Goal: Ask a question

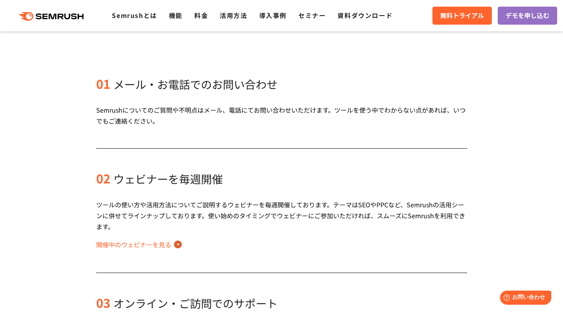
scroll to position [163, 0]
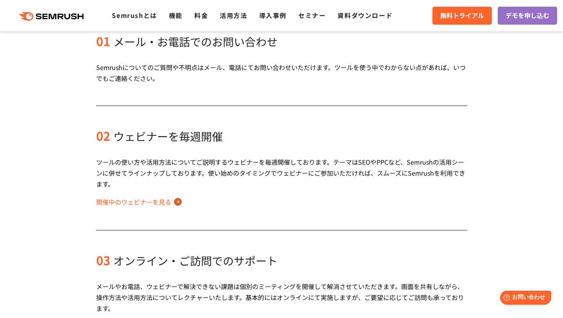
click at [177, 204] on link "開催中のウェビナーを見る" at bounding box center [139, 201] width 86 height 13
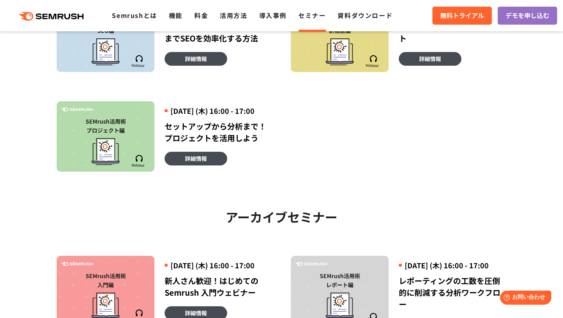
scroll to position [270, 0]
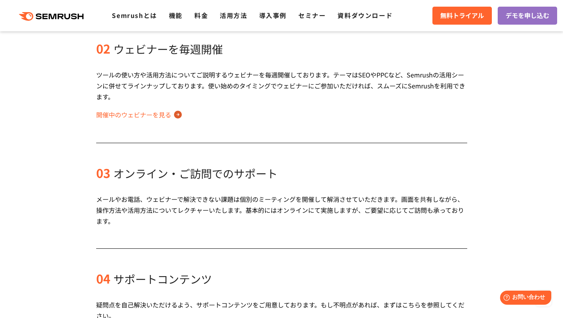
scroll to position [291, 0]
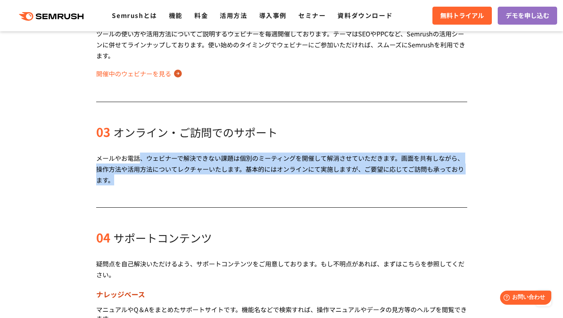
drag, startPoint x: 138, startPoint y: 160, endPoint x: 489, endPoint y: 183, distance: 351.6
click at [489, 183] on div "01 メール・お電話でのお問い合わせ Semrushについてのご質問や不明点はメール、電話にてお問い合わせいただけます。ツールを使う中でわからない点があれば、…" at bounding box center [282, 212] width 432 height 674
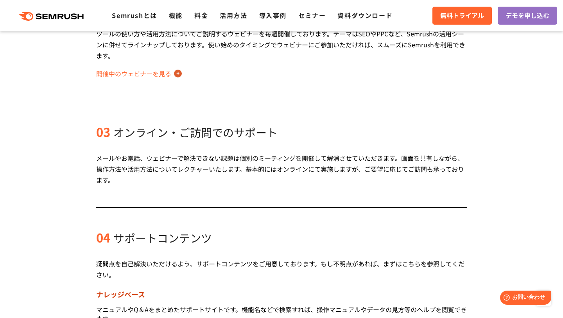
click at [425, 186] on div "03 オンライン・ご訪問でのサポート メールやお電話、ウェビナーで解決できない課題は個別のミーティングを開催して解消させていただきます。画面を共有しながら、操…" at bounding box center [281, 166] width 371 height 84
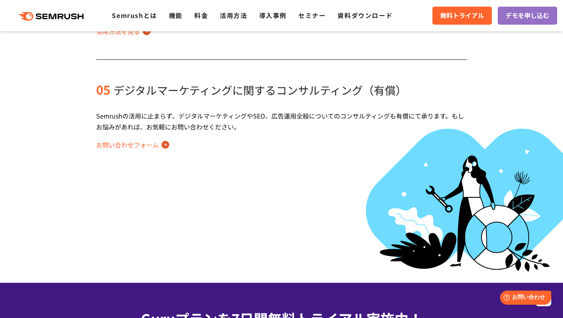
scroll to position [669, 0]
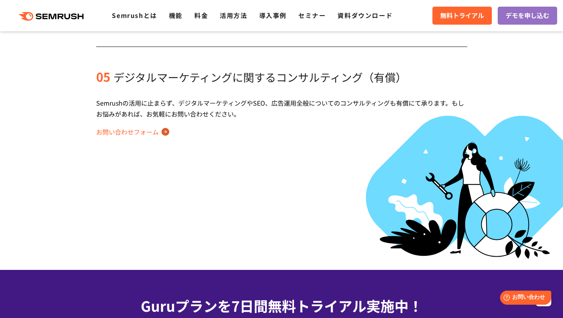
click at [151, 133] on link "お問い合わせフォーム" at bounding box center [132, 131] width 73 height 13
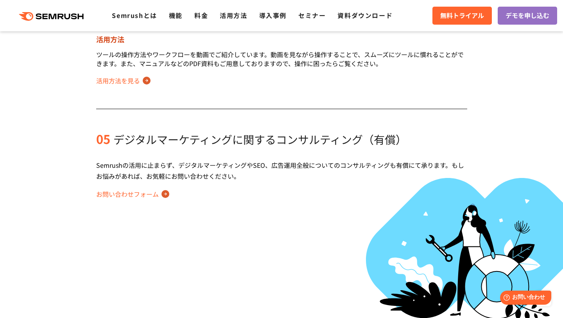
scroll to position [584, 0]
